Goal: Task Accomplishment & Management: Complete application form

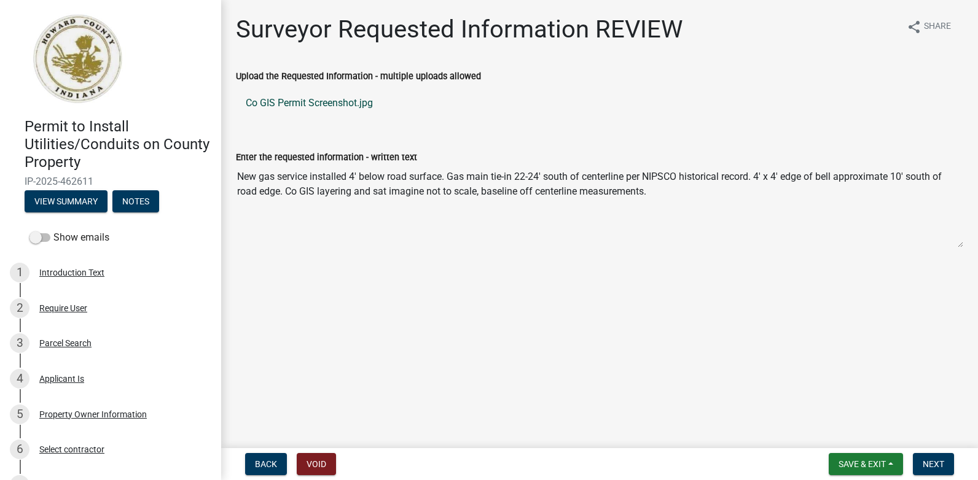
click at [305, 100] on link "Co GIS Permit Screenshot.jpg" at bounding box center [599, 102] width 727 height 29
click at [849, 462] on span "Save & Exit" at bounding box center [862, 465] width 47 height 10
click at [840, 432] on button "Save & Exit" at bounding box center [854, 432] width 98 height 29
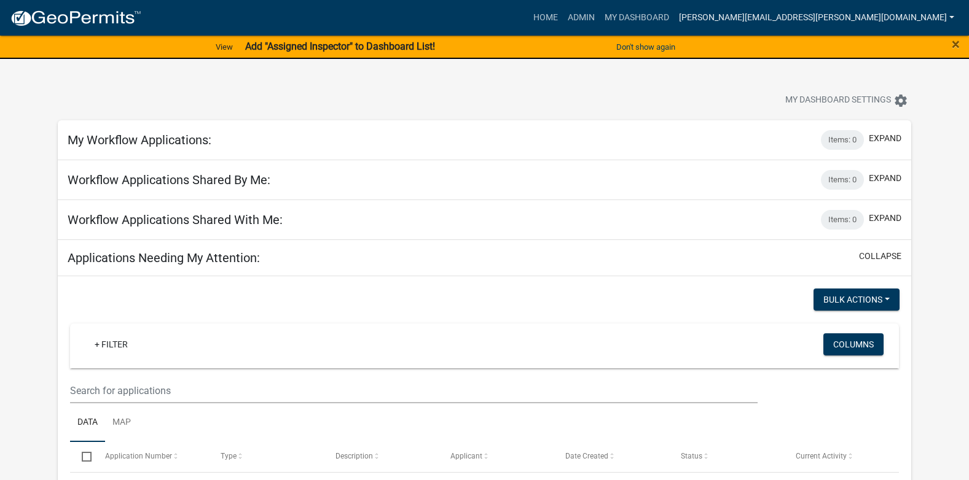
click at [847, 16] on link "[PERSON_NAME][EMAIL_ADDRESS][PERSON_NAME][DOMAIN_NAME]" at bounding box center [816, 17] width 285 height 23
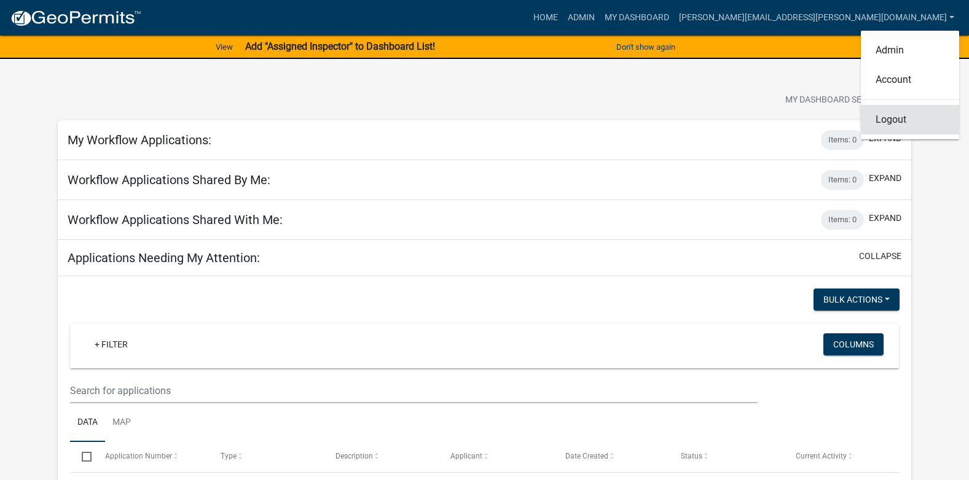
click at [887, 117] on link "Logout" at bounding box center [910, 119] width 98 height 29
